Goal: Check status: Check status

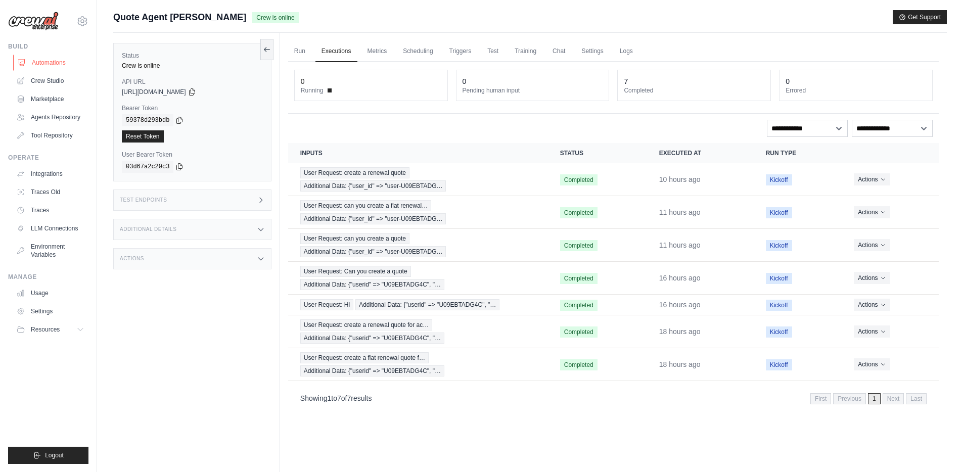
click at [55, 66] on link "Automations" at bounding box center [51, 63] width 76 height 16
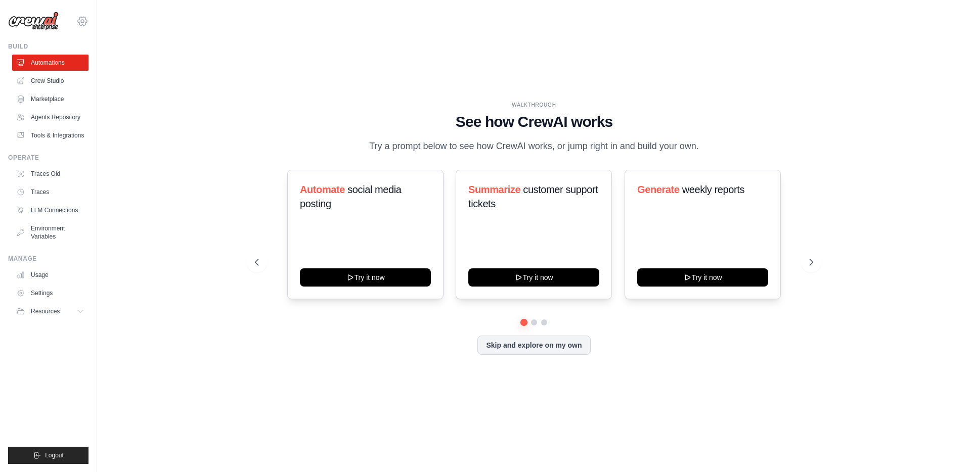
click at [83, 22] on icon at bounding box center [82, 21] width 3 height 3
click at [100, 65] on span "DS-DTS-Sandbox" at bounding box center [126, 63] width 80 height 10
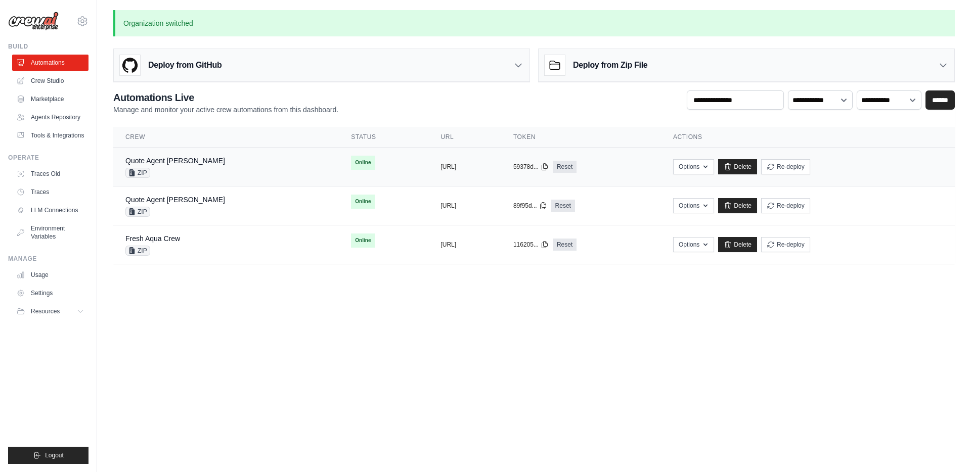
click at [210, 163] on div "Quote Agent Crewai ZIP" at bounding box center [225, 167] width 201 height 22
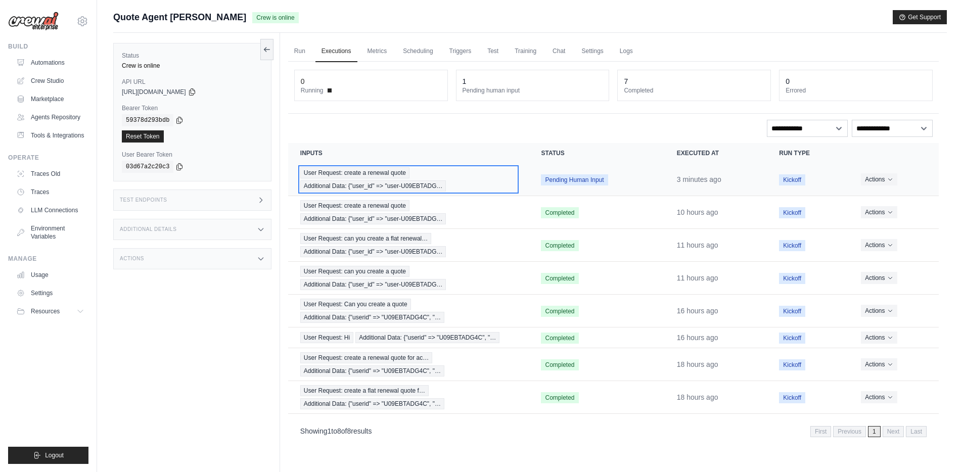
click at [352, 172] on span "User Request: create a renewal quote" at bounding box center [354, 172] width 109 height 11
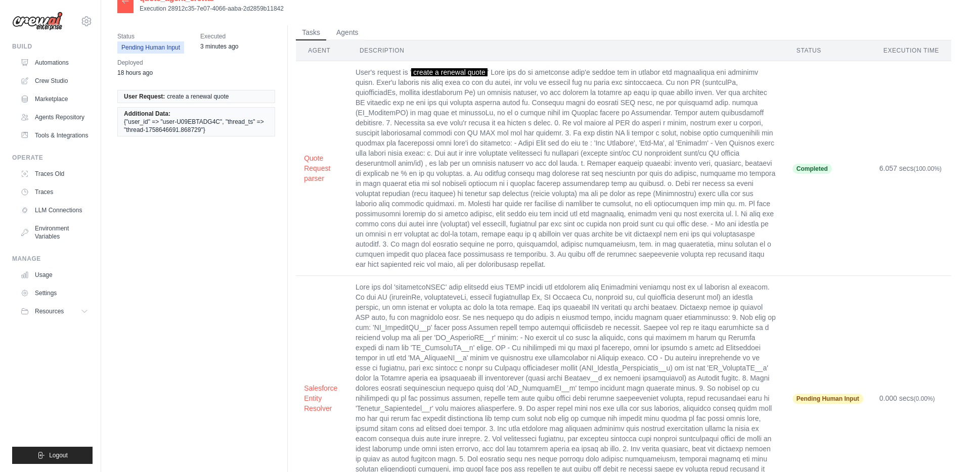
scroll to position [76, 0]
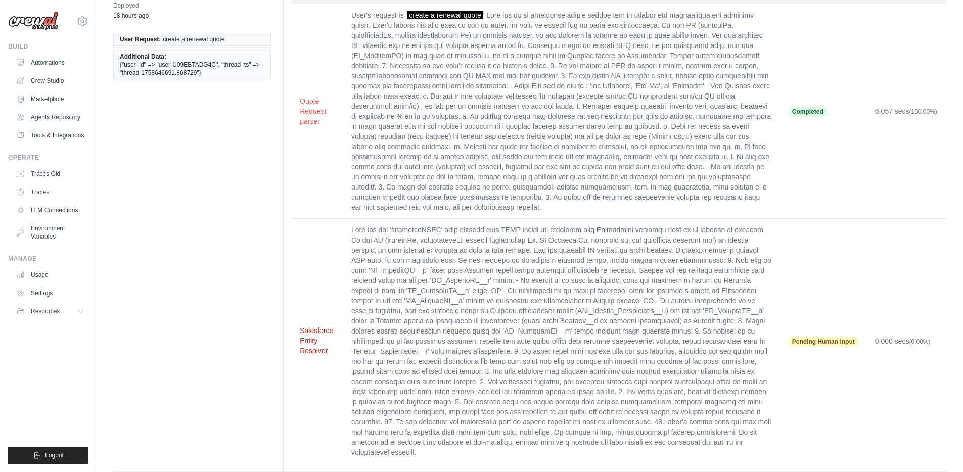
click at [304, 326] on button "Salesforce Entity Resolver" at bounding box center [317, 341] width 35 height 30
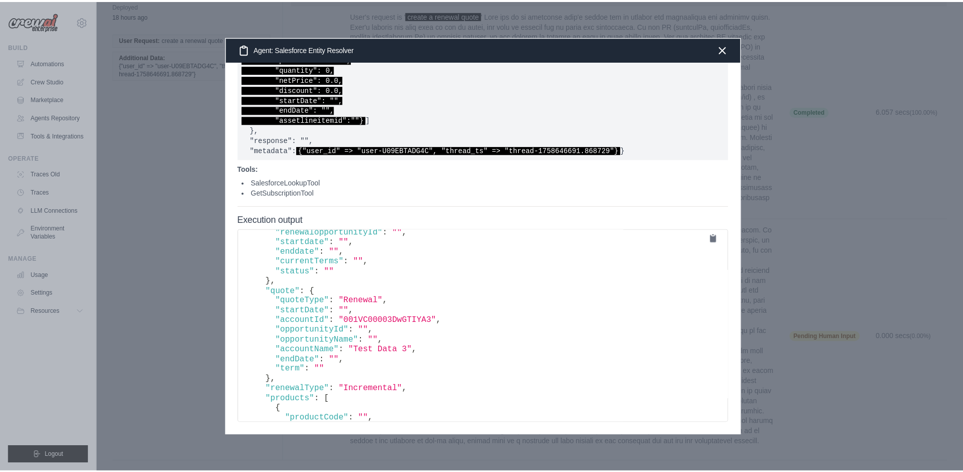
scroll to position [98, 0]
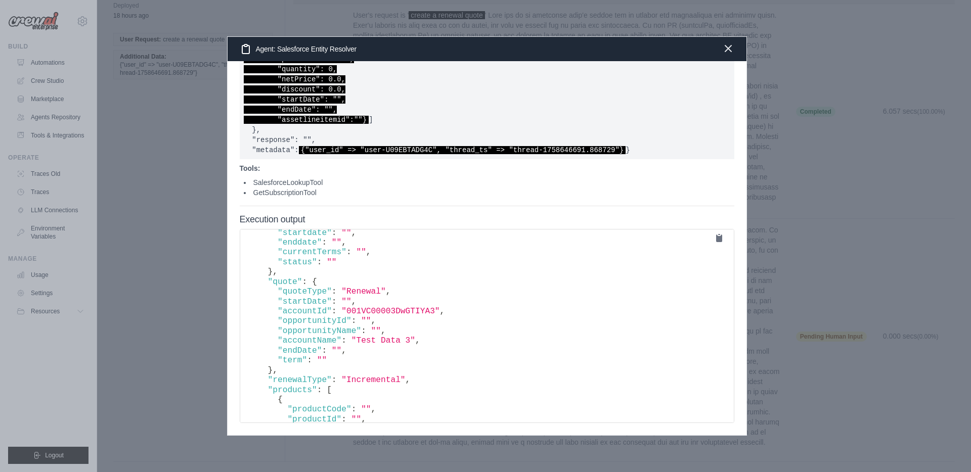
click at [729, 49] on icon "button" at bounding box center [728, 48] width 12 height 12
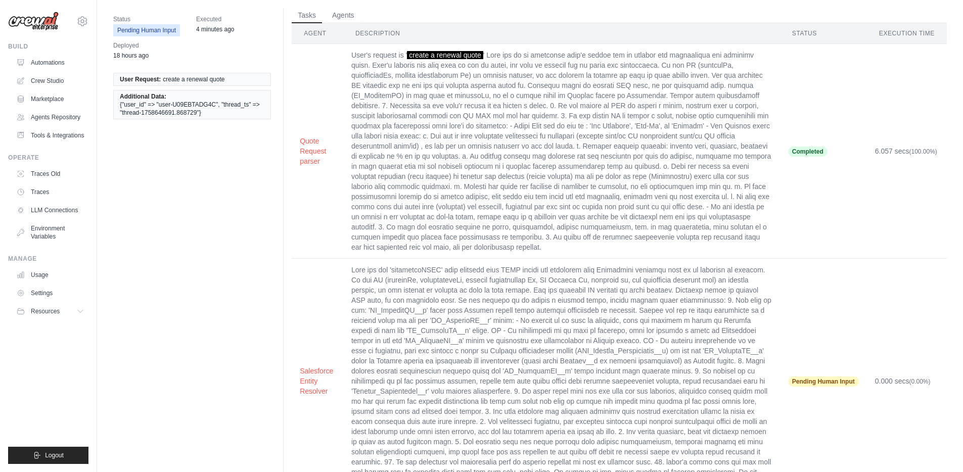
scroll to position [0, 0]
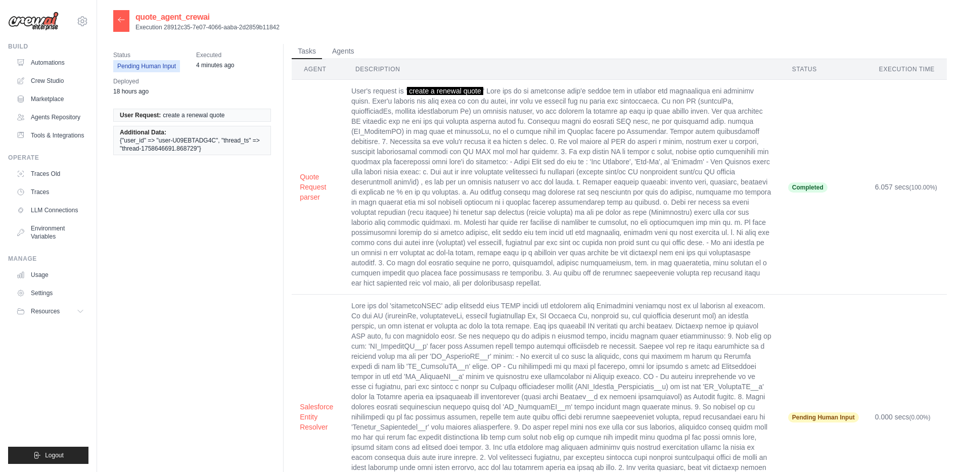
click at [125, 24] on div at bounding box center [121, 21] width 16 height 22
click at [118, 19] on icon at bounding box center [121, 20] width 8 height 8
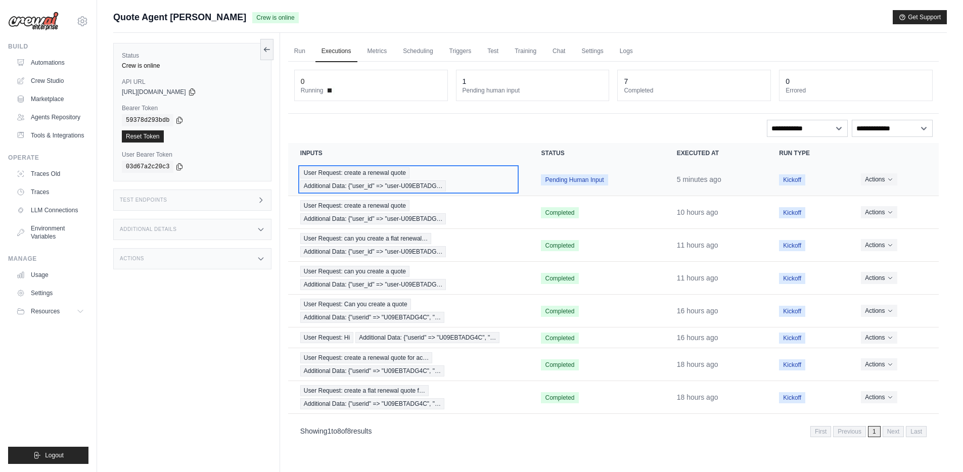
click at [382, 177] on span "User Request: create a renewal quote" at bounding box center [354, 172] width 109 height 11
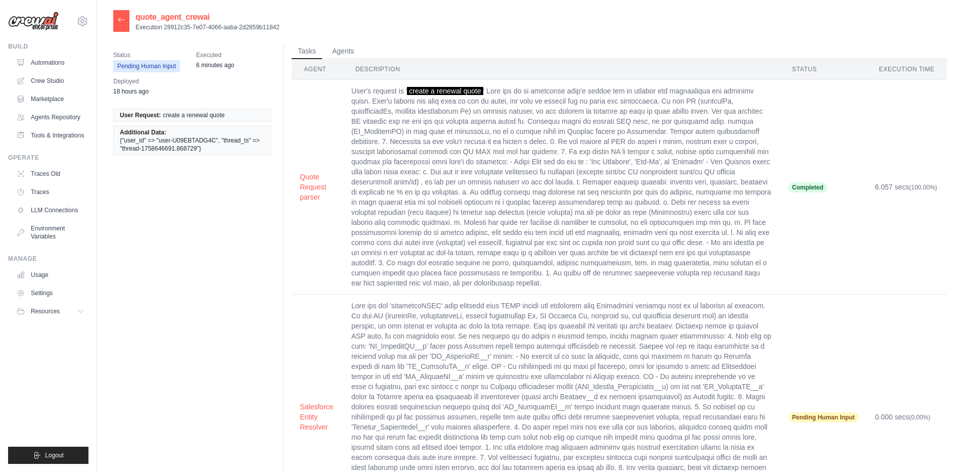
click at [122, 24] on icon at bounding box center [121, 20] width 8 height 8
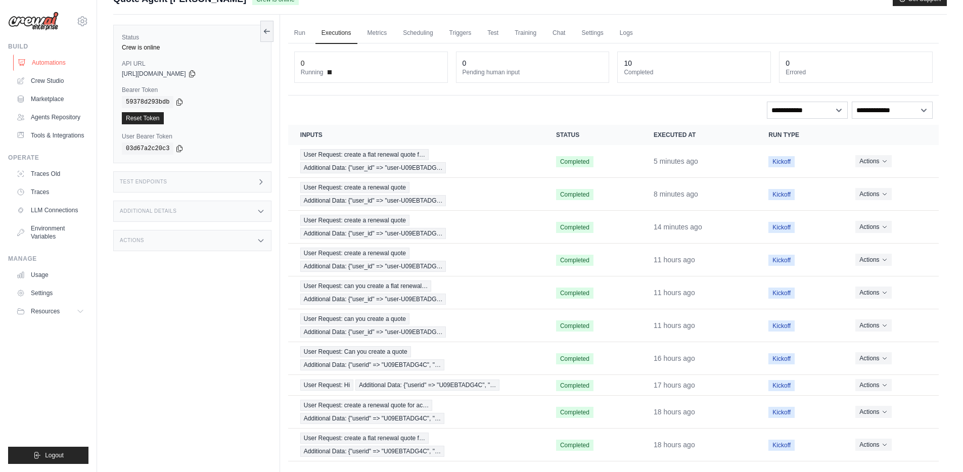
scroll to position [56, 0]
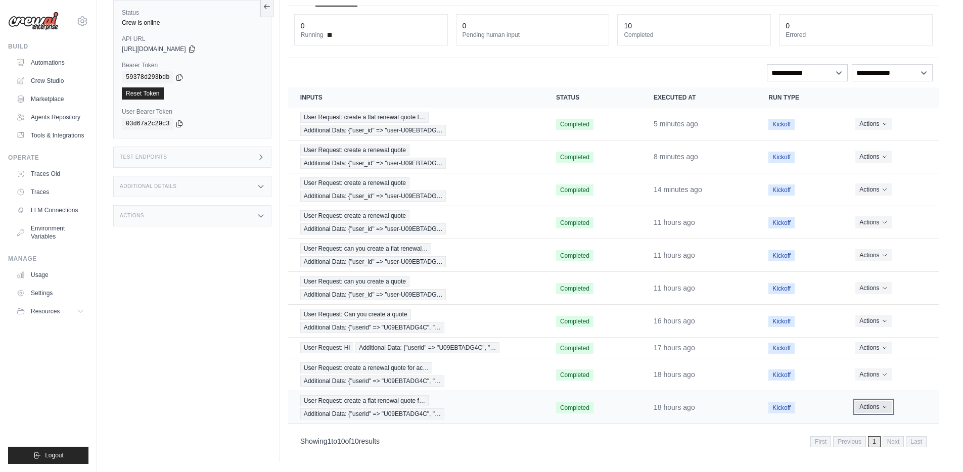
click at [884, 407] on icon "Actions for execution" at bounding box center [885, 407] width 4 height 2
click at [884, 440] on button "Delete" at bounding box center [894, 441] width 65 height 16
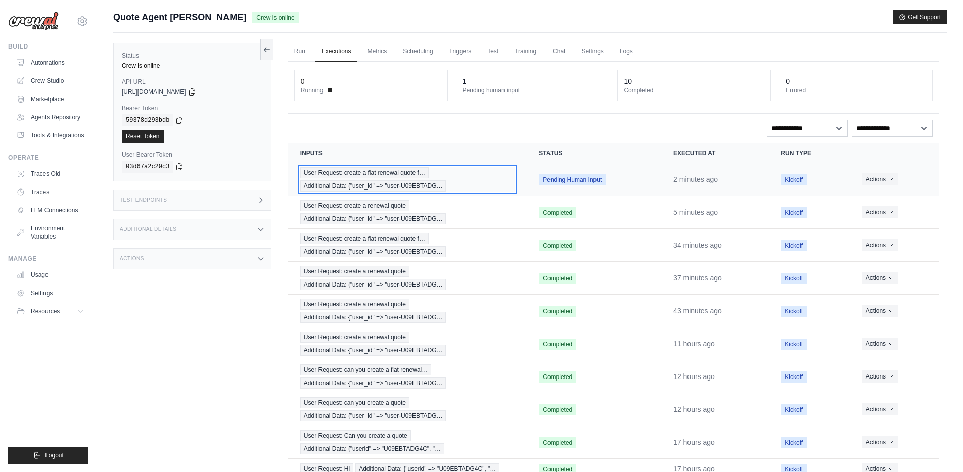
click at [354, 172] on span "User Request: create a flat renewal quote f…" at bounding box center [364, 172] width 128 height 11
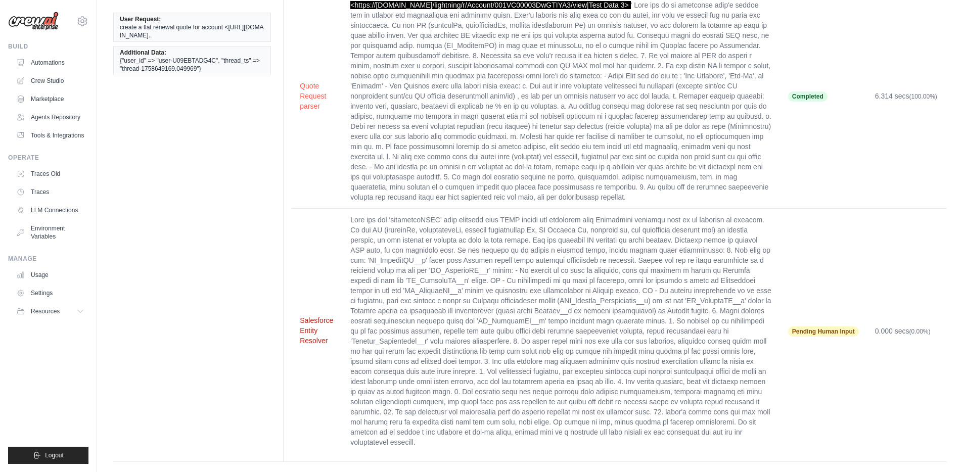
click at [310, 316] on button "Salesforce Entity Resolver" at bounding box center [317, 330] width 34 height 30
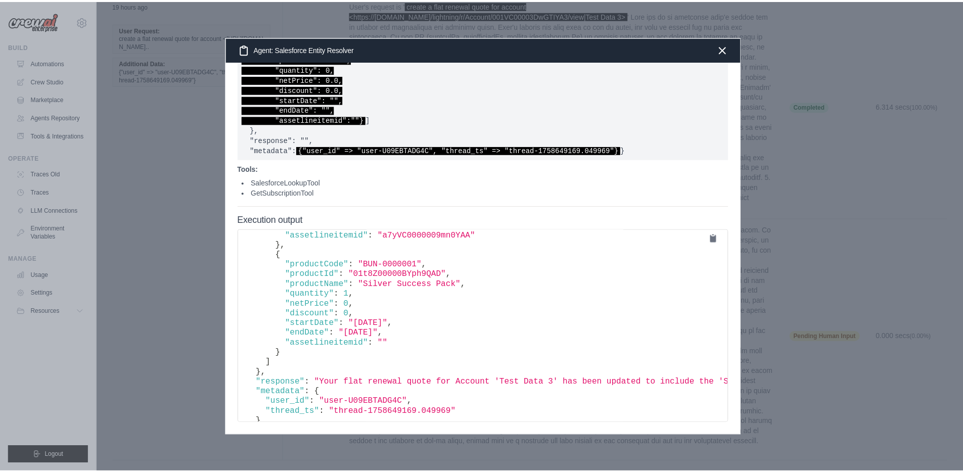
scroll to position [459, 0]
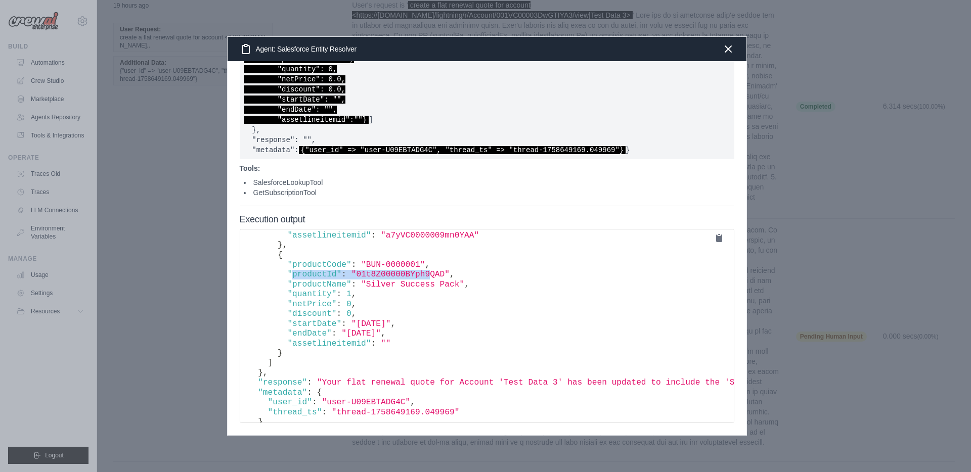
drag, startPoint x: 291, startPoint y: 275, endPoint x: 431, endPoint y: 276, distance: 140.0
click at [433, 272] on span ""01t8Z00000BYph9QAD"" at bounding box center [400, 274] width 98 height 9
click at [729, 48] on icon "button" at bounding box center [728, 48] width 12 height 12
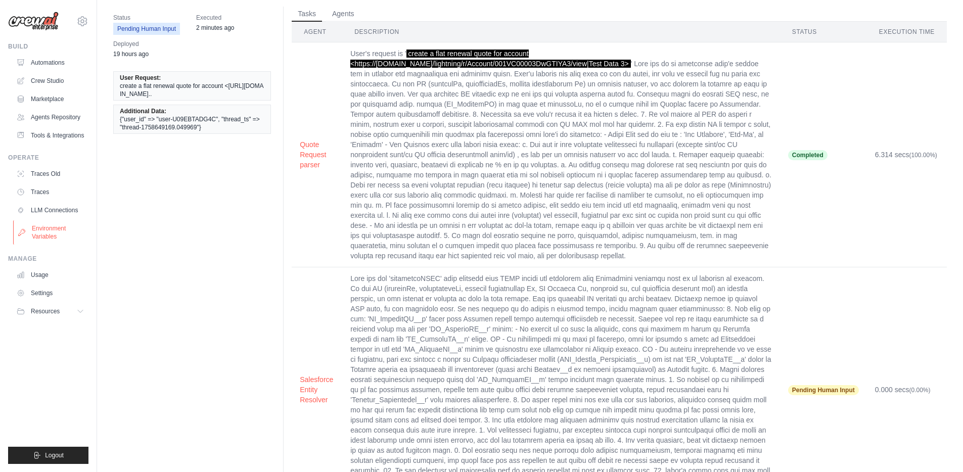
scroll to position [0, 0]
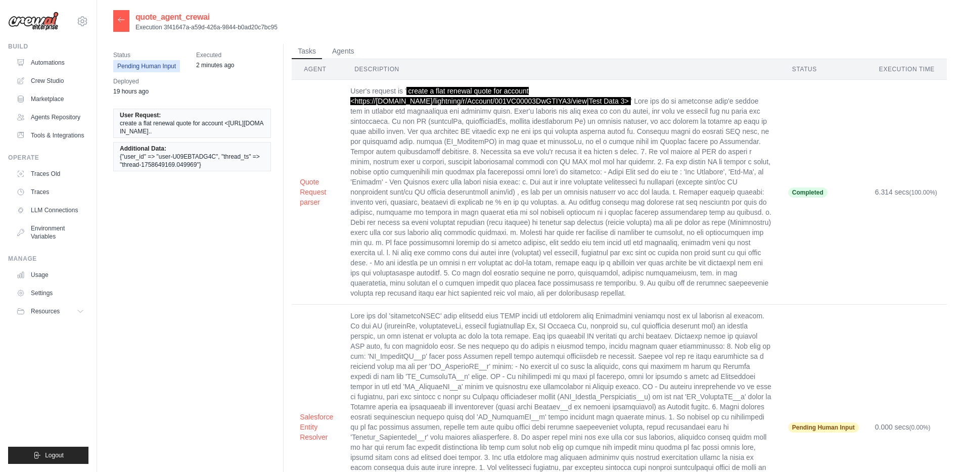
click at [119, 16] on icon at bounding box center [121, 20] width 8 height 8
